Goal: Task Accomplishment & Management: Use online tool/utility

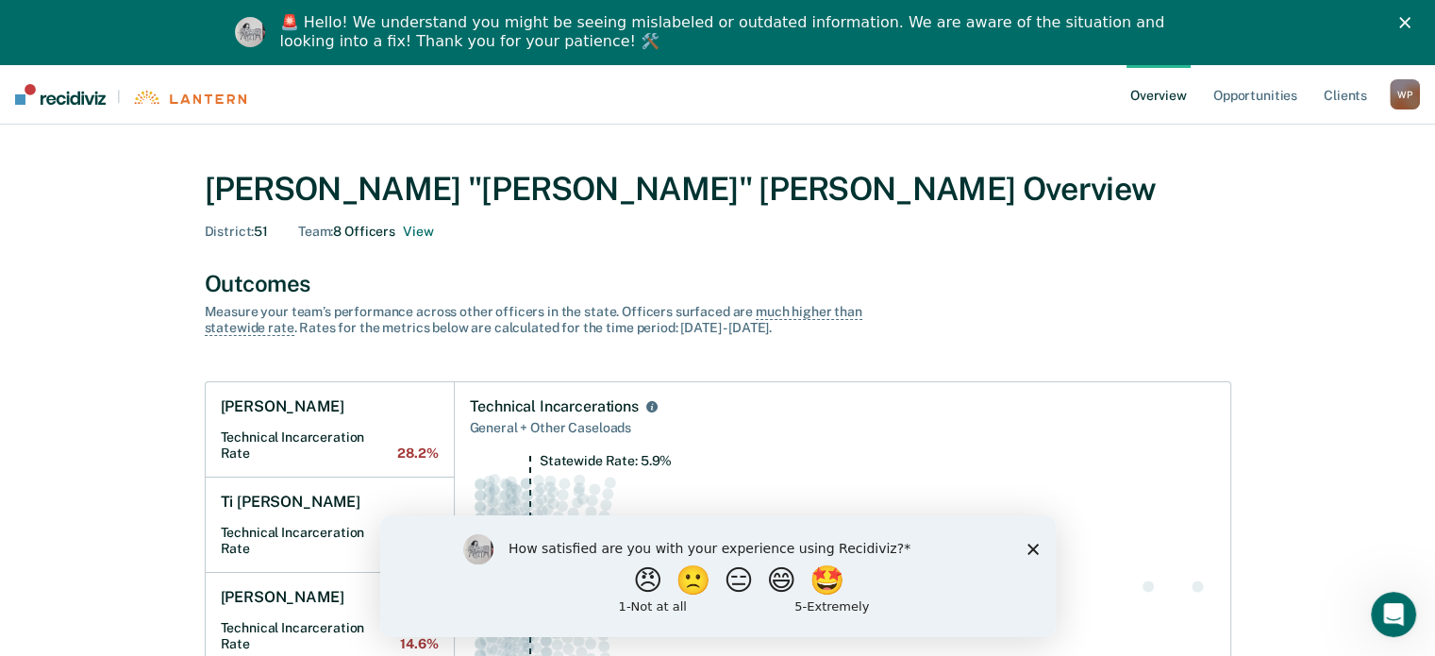
click at [1040, 547] on div "How satisfied are you with your experience using Recidiviz? 😠 🙁 😑 😄 🤩 1 - Not a…" at bounding box center [717, 575] width 676 height 122
drag, startPoint x: 1031, startPoint y: 553, endPoint x: 1031, endPoint y: 533, distance: 19.8
click at [1031, 553] on icon "Close survey" at bounding box center [1032, 548] width 11 height 11
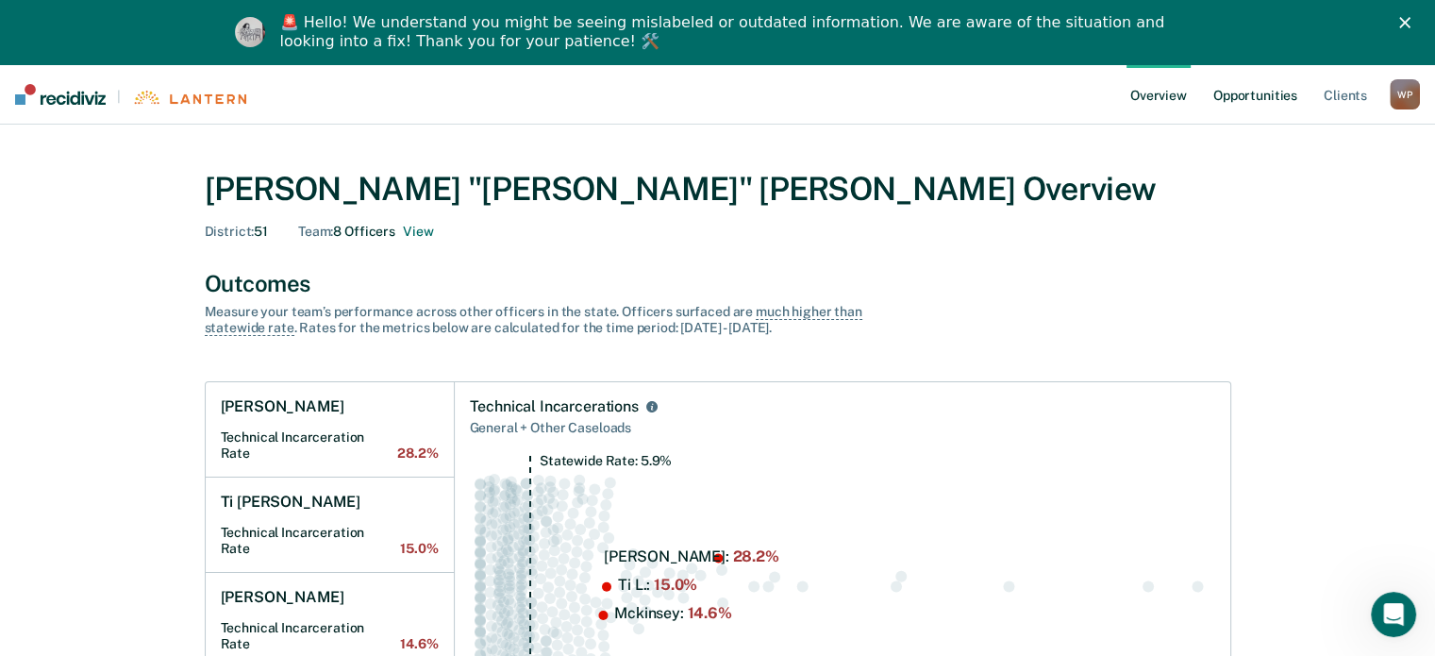
click at [1242, 96] on link "Opportunities" at bounding box center [1256, 94] width 92 height 60
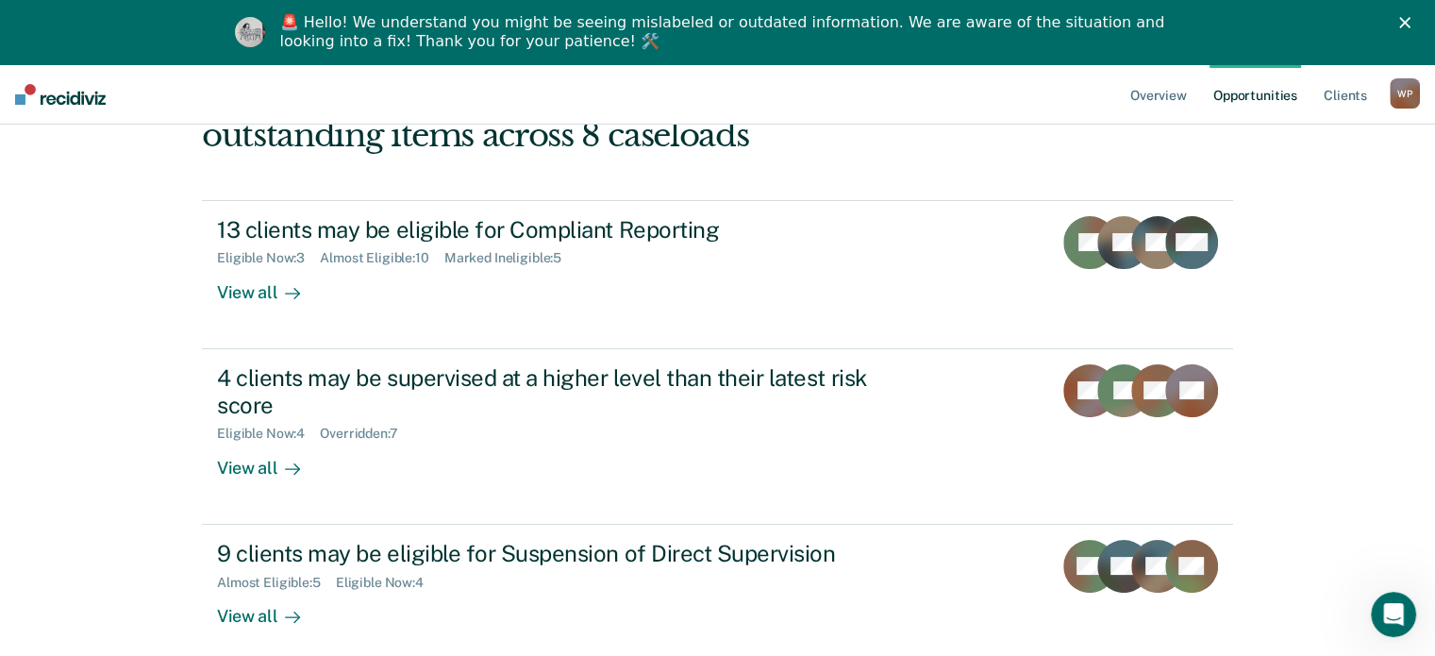
scroll to position [189, 0]
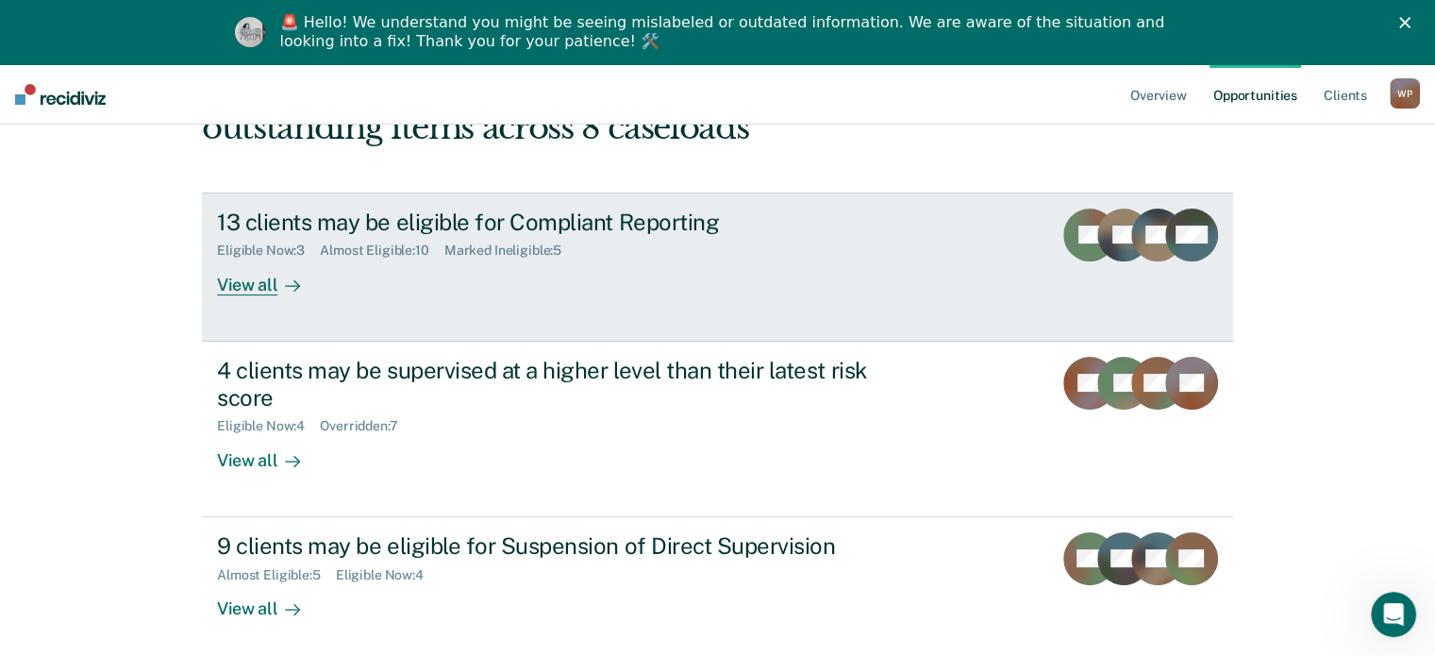
click at [262, 291] on div "View all" at bounding box center [270, 277] width 106 height 37
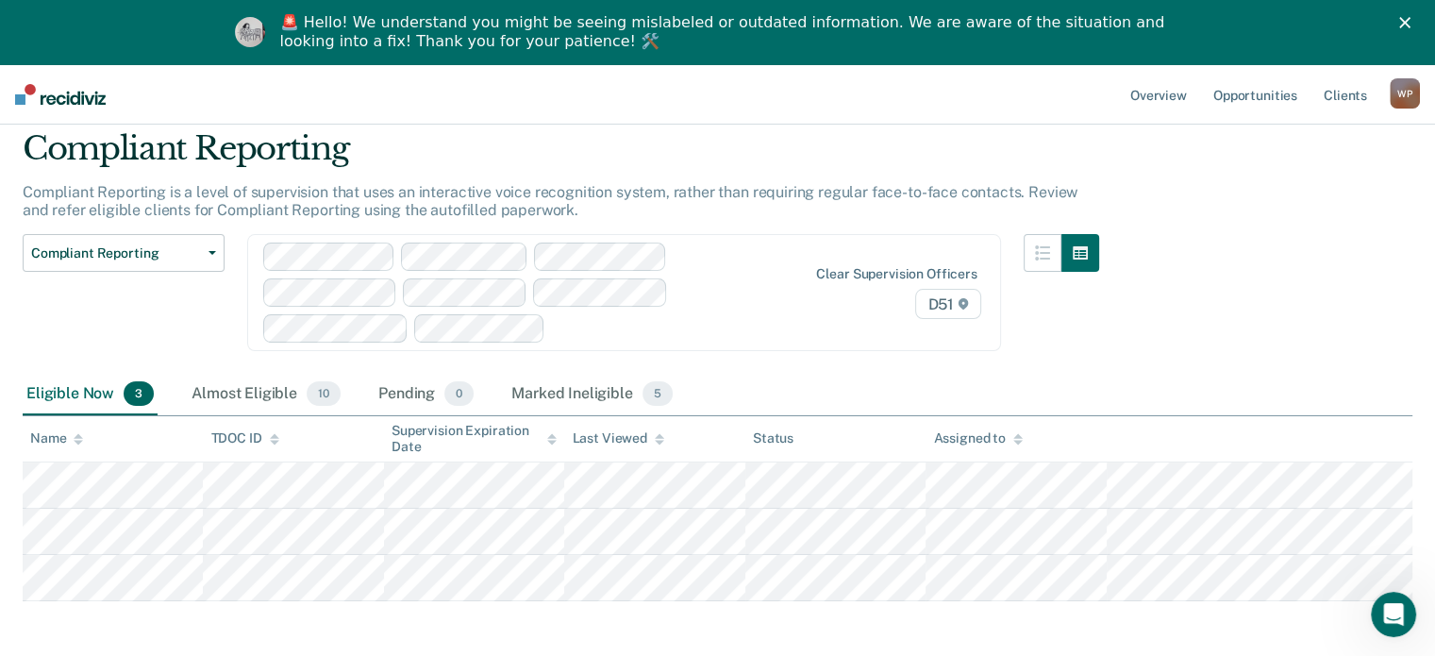
scroll to position [143, 0]
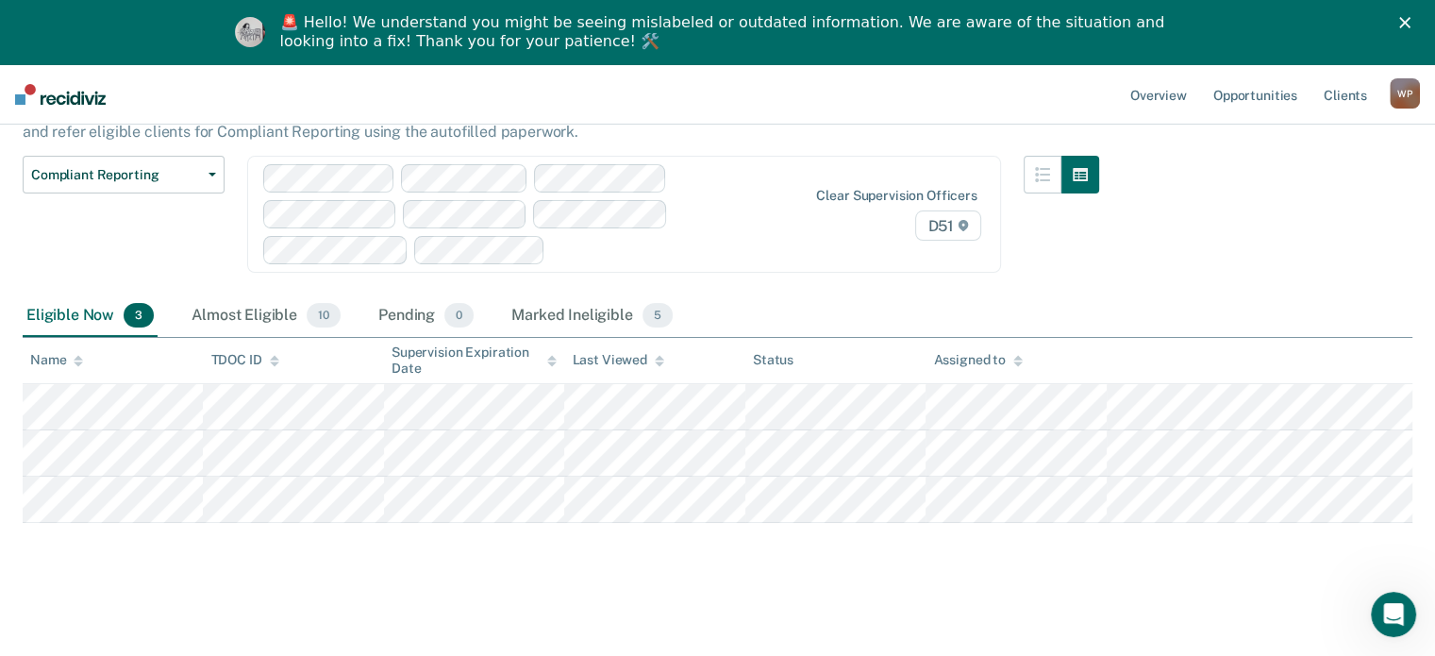
click at [1071, 440] on tbody at bounding box center [718, 453] width 1390 height 139
click at [821, 584] on main "Compliant Reporting Compliant Reporting is a level of supervision that uses an …" at bounding box center [717, 337] width 1435 height 632
click at [1046, 500] on tr at bounding box center [718, 500] width 1390 height 46
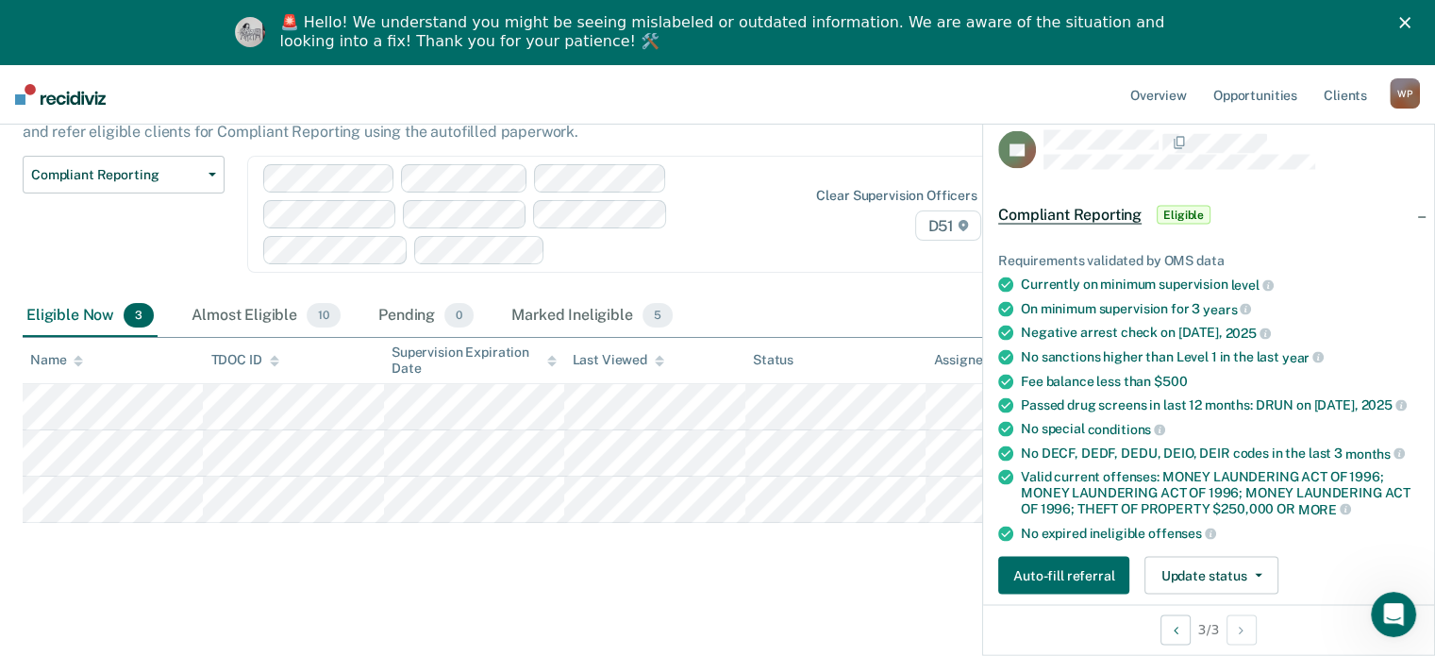
click at [951, 545] on div "Compliant Reporting Compliant Reporting is a level of supervision that uses an …" at bounding box center [718, 314] width 1390 height 527
click at [203, 260] on div "Compliant Reporting Compliant Reporting Supervision Level Downgrade Suspension …" at bounding box center [124, 226] width 202 height 140
click at [231, 313] on div "Almost Eligible 10" at bounding box center [266, 316] width 157 height 42
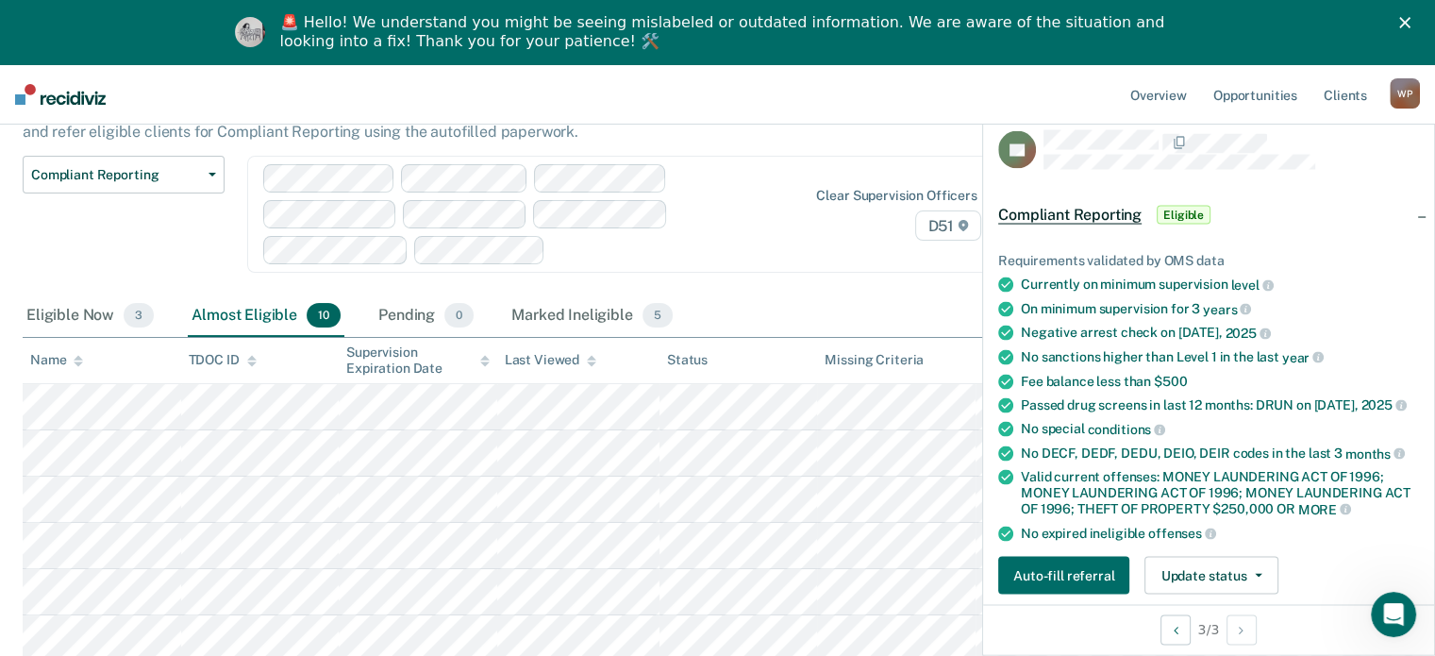
click at [828, 257] on div "Clear supervision officers D51" at bounding box center [624, 214] width 754 height 117
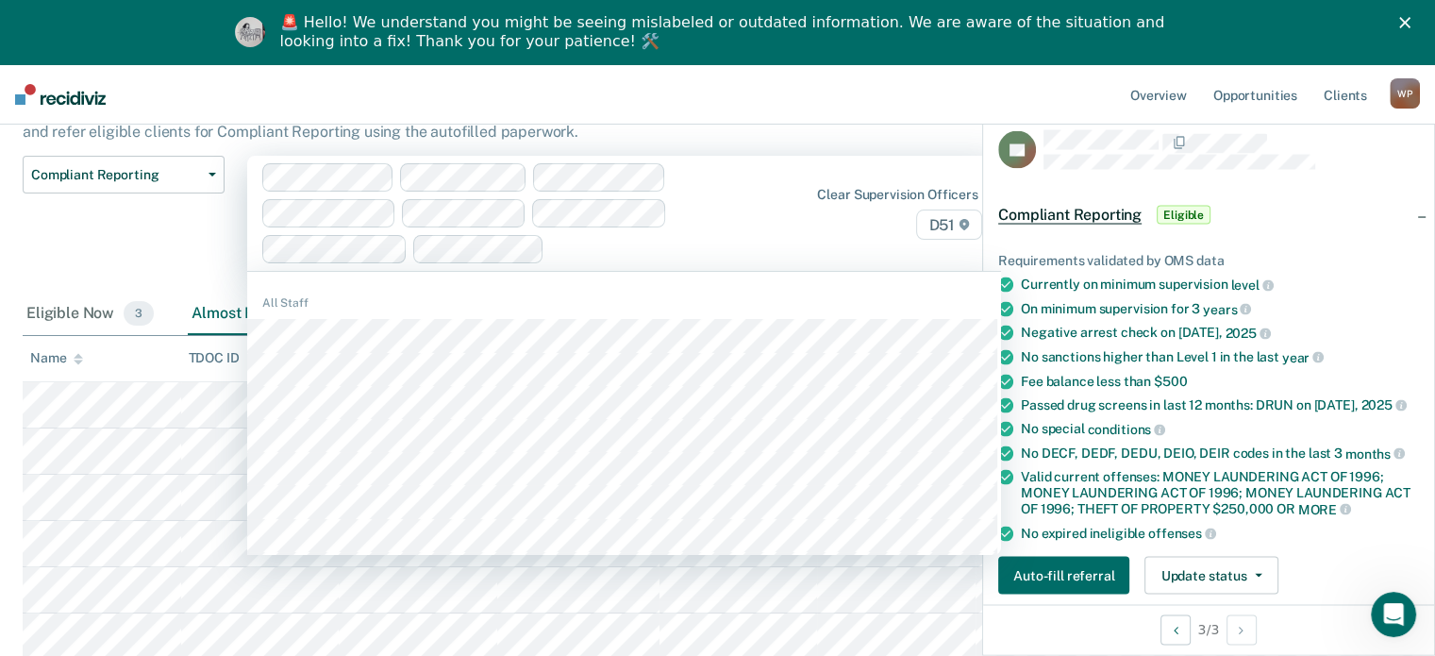
click at [787, 212] on div "Clear supervision officers D51" at bounding box center [877, 214] width 217 height 54
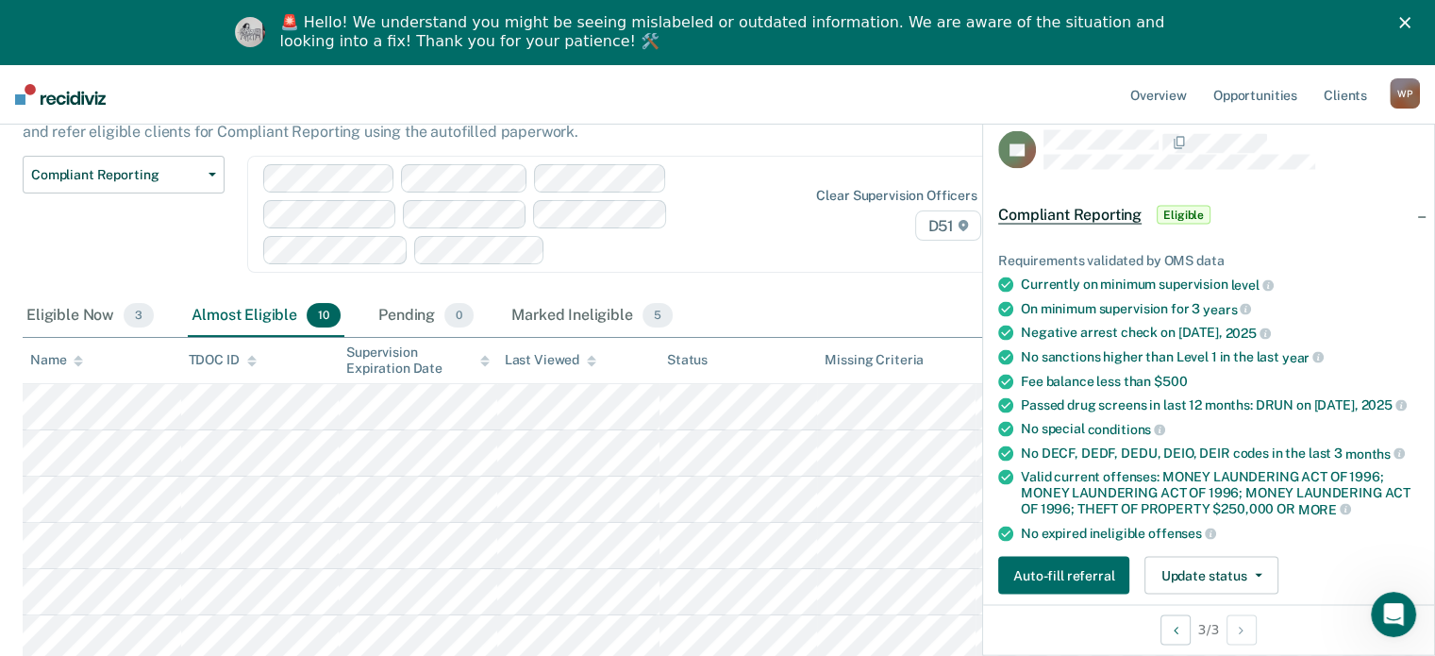
click at [1411, 23] on polygon "Close" at bounding box center [1405, 22] width 11 height 11
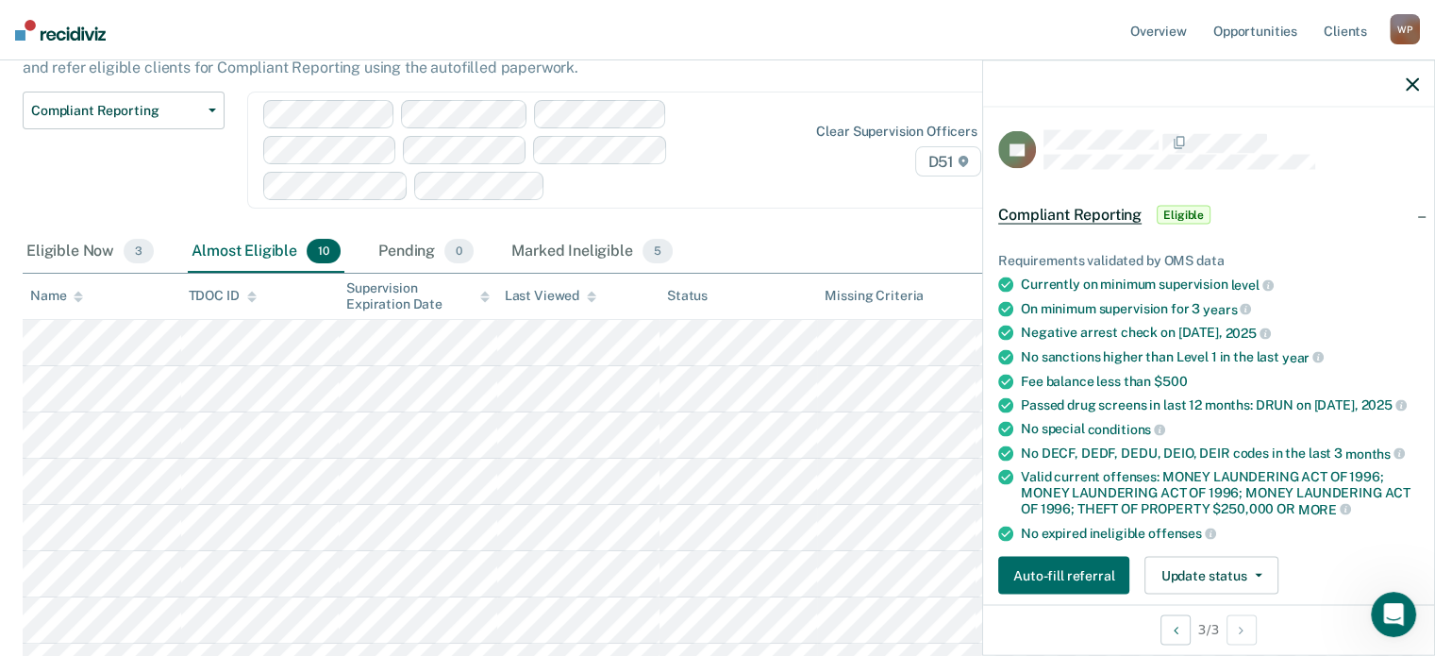
click at [1420, 86] on div at bounding box center [1208, 83] width 451 height 47
click at [1408, 85] on icon "button" at bounding box center [1412, 83] width 13 height 13
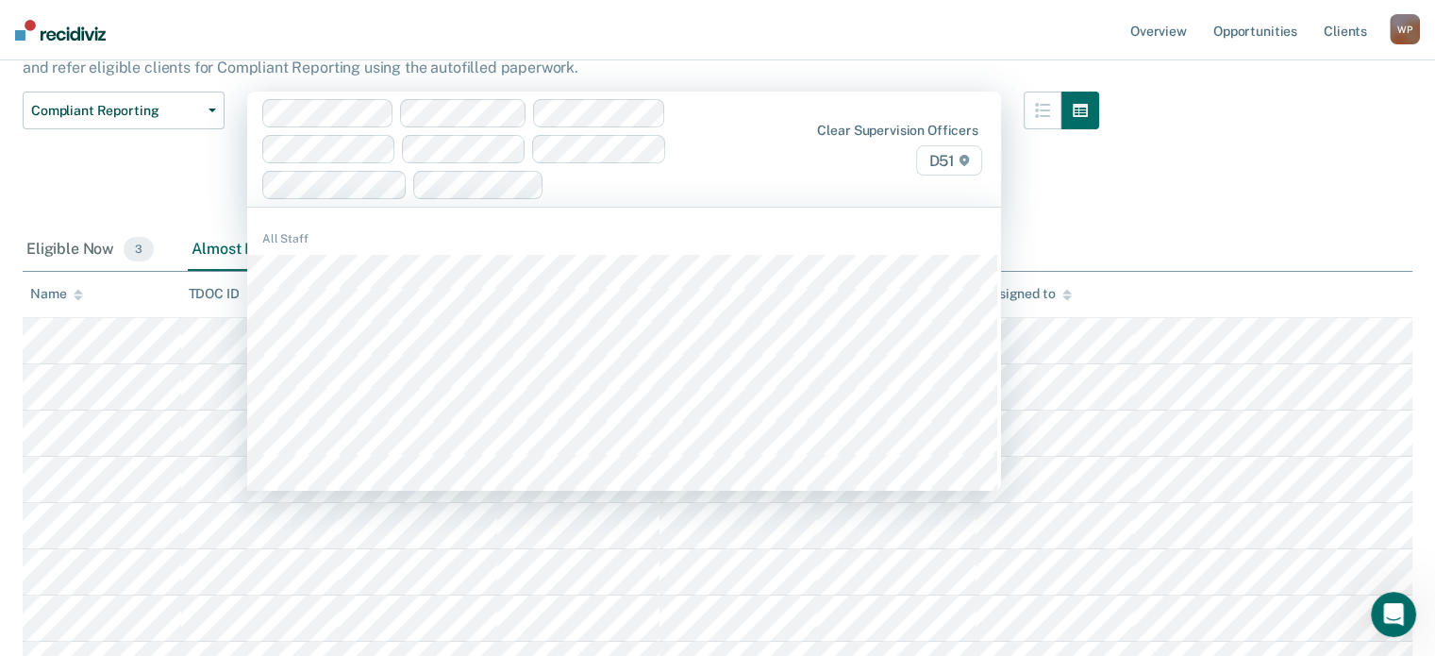
click at [950, 161] on span "D51" at bounding box center [948, 160] width 65 height 30
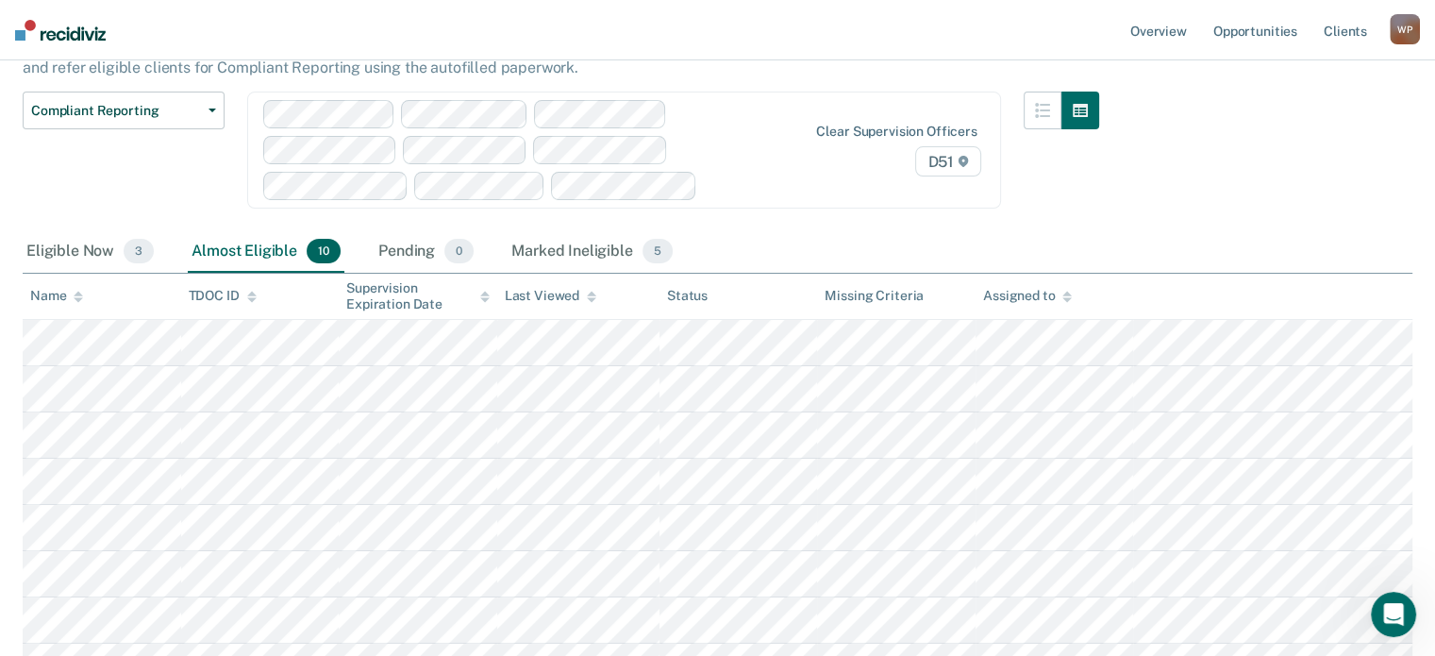
click at [1078, 177] on div at bounding box center [1061, 162] width 75 height 140
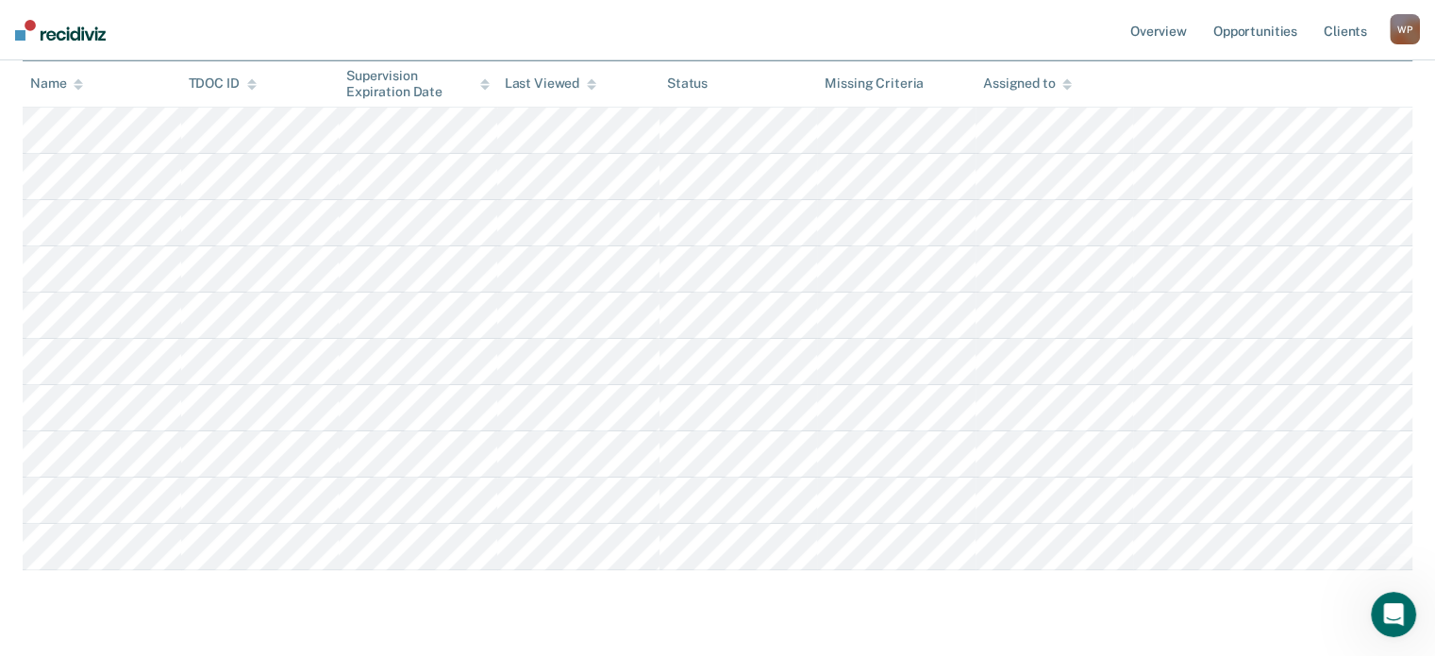
scroll to position [432, 0]
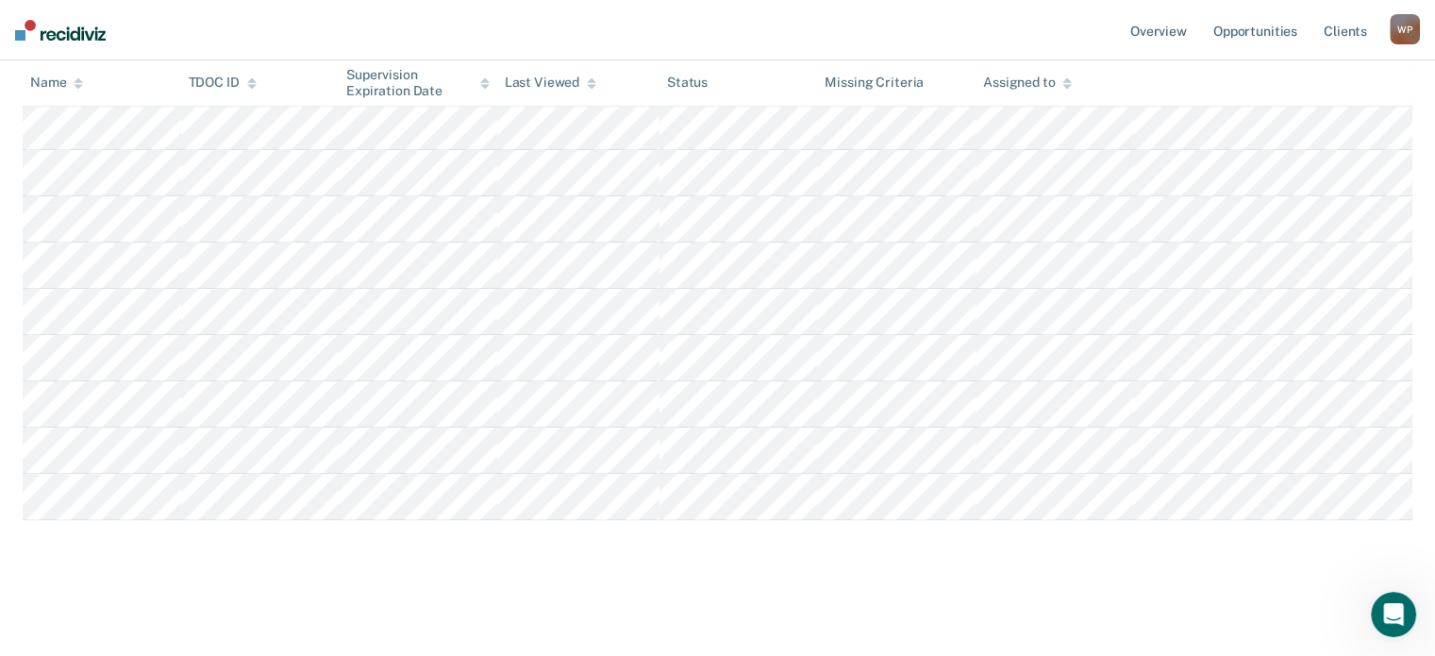
click at [897, 622] on main "Compliant Reporting Compliant Reporting is a level of supervision that uses an …" at bounding box center [717, 172] width 1435 height 956
